Goal: Task Accomplishment & Management: Manage account settings

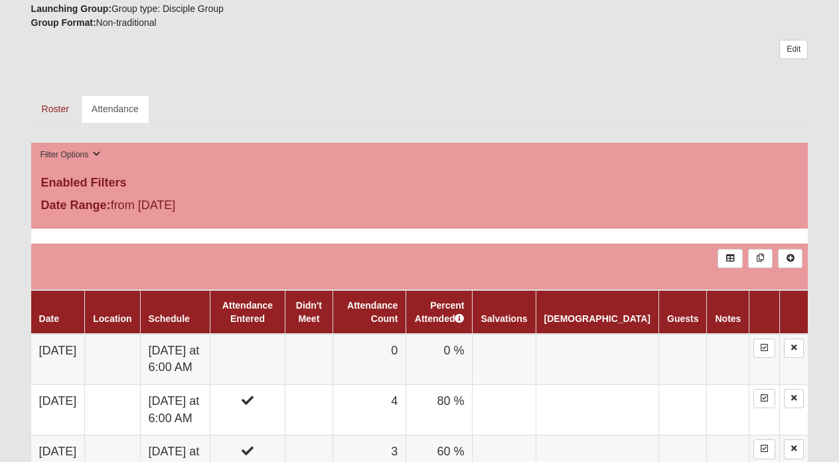
scroll to position [394, 0]
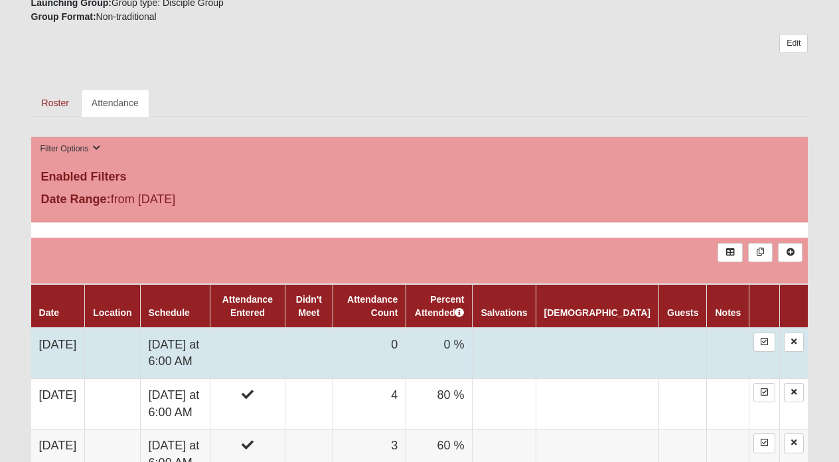
click at [333, 335] on td at bounding box center [309, 353] width 48 height 51
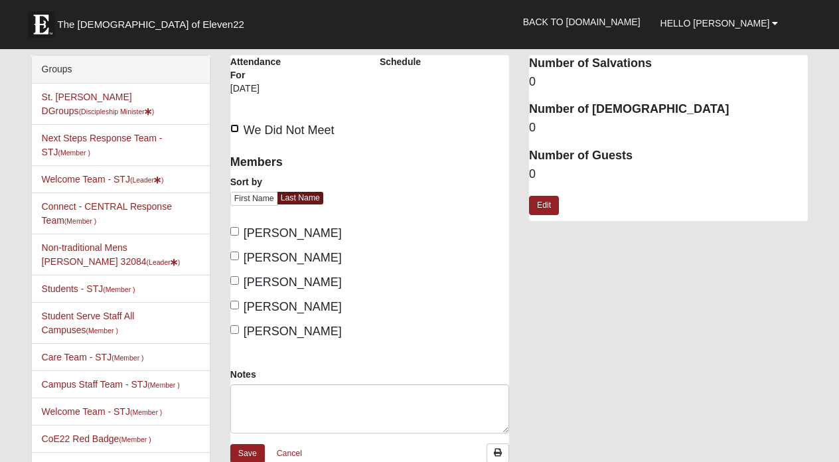
click at [237, 127] on input "We Did Not Meet" at bounding box center [234, 128] width 9 height 9
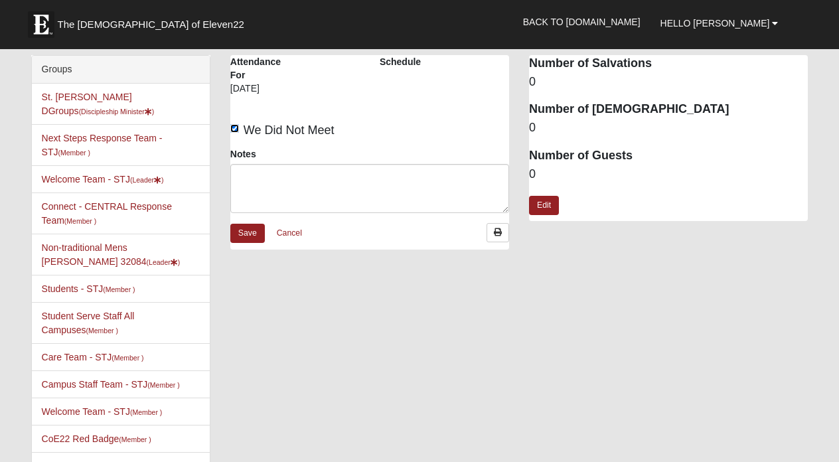
click at [237, 127] on input "We Did Not Meet" at bounding box center [234, 128] width 9 height 9
checkbox input "false"
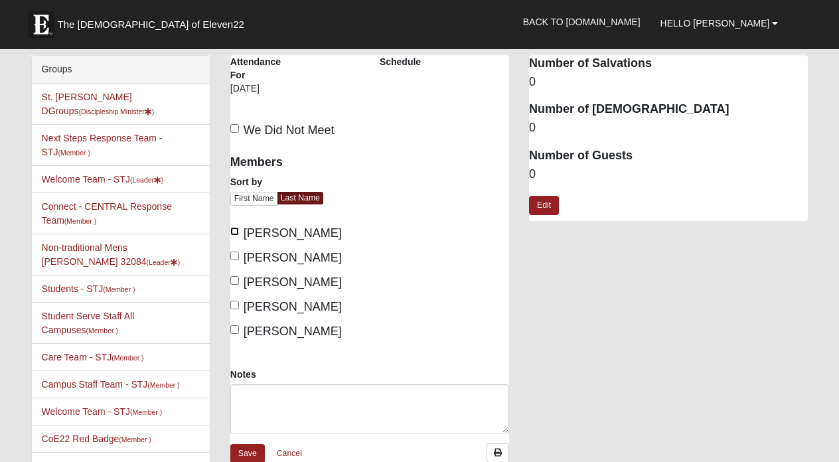
click at [236, 229] on input "[PERSON_NAME]" at bounding box center [234, 231] width 9 height 9
checkbox input "true"
click at [233, 325] on input "[PERSON_NAME]" at bounding box center [234, 329] width 9 height 9
checkbox input "true"
click at [234, 304] on input "[PERSON_NAME]" at bounding box center [234, 305] width 9 height 9
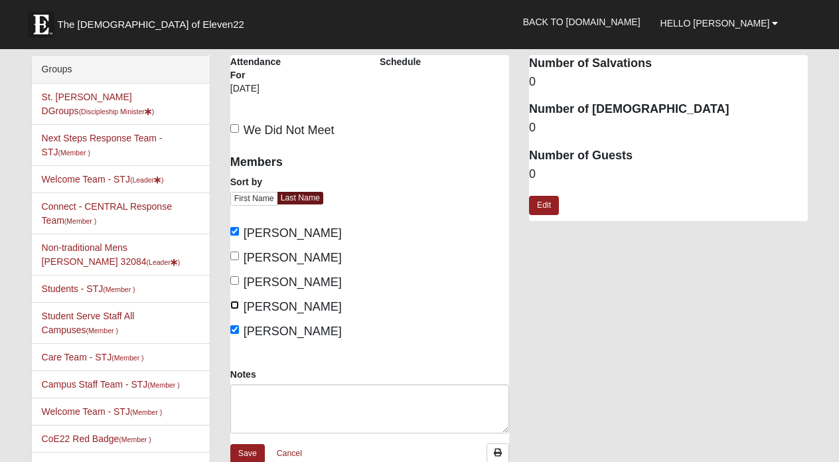
checkbox input "true"
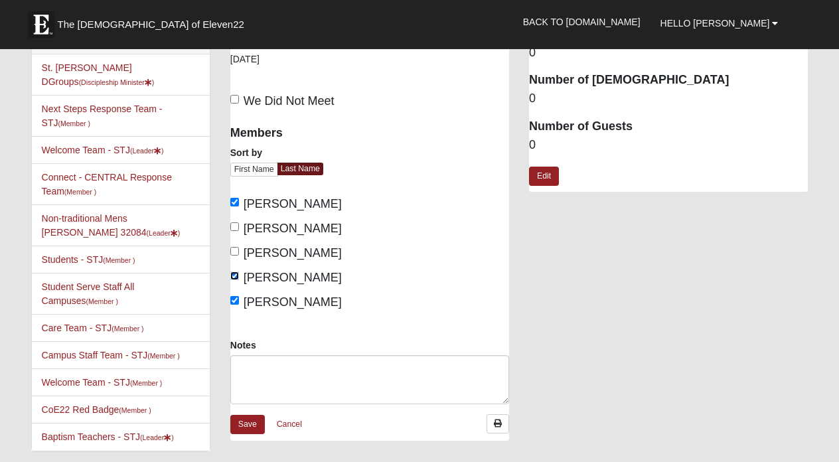
scroll to position [35, 0]
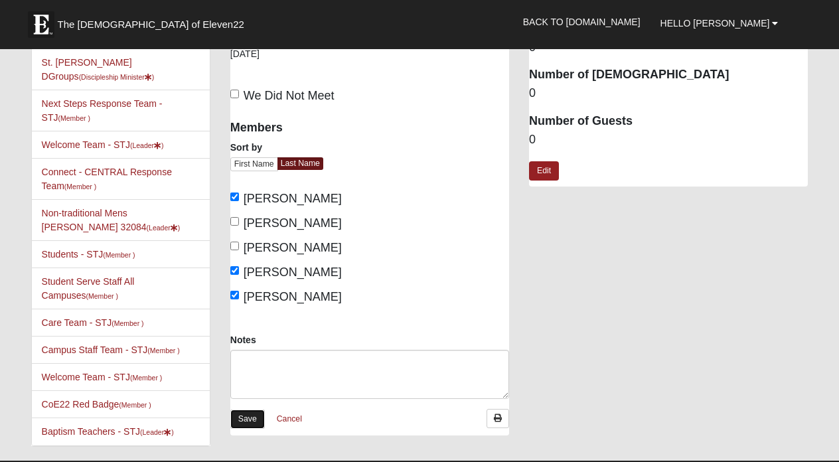
click at [248, 419] on link "Save" at bounding box center [247, 419] width 35 height 19
